Goal: Find specific page/section: Find specific page/section

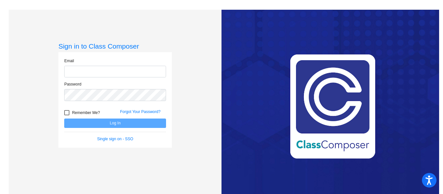
type input "[PERSON_NAME][EMAIL_ADDRESS][PERSON_NAME][DOMAIN_NAME]"
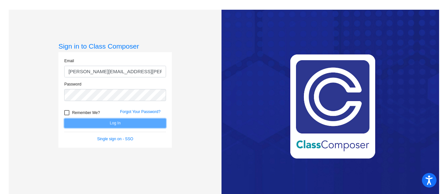
click at [88, 121] on button "Log In" at bounding box center [115, 123] width 102 height 9
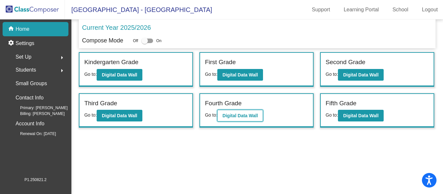
click at [238, 118] on button "Digital Data Wall" at bounding box center [240, 116] width 46 height 12
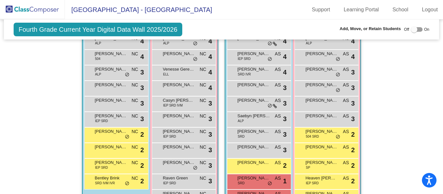
scroll to position [152, 0]
click at [319, 92] on div "[PERSON_NAME] AS lock do_not_disturb_alt 3" at bounding box center [327, 87] width 62 height 13
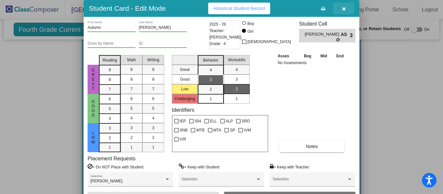
click at [341, 9] on button "button" at bounding box center [344, 9] width 21 height 12
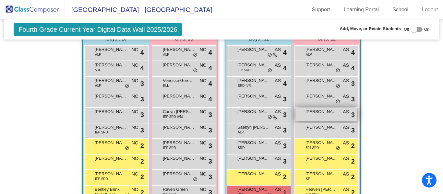
scroll to position [142, 0]
